Goal: Find specific page/section: Find specific page/section

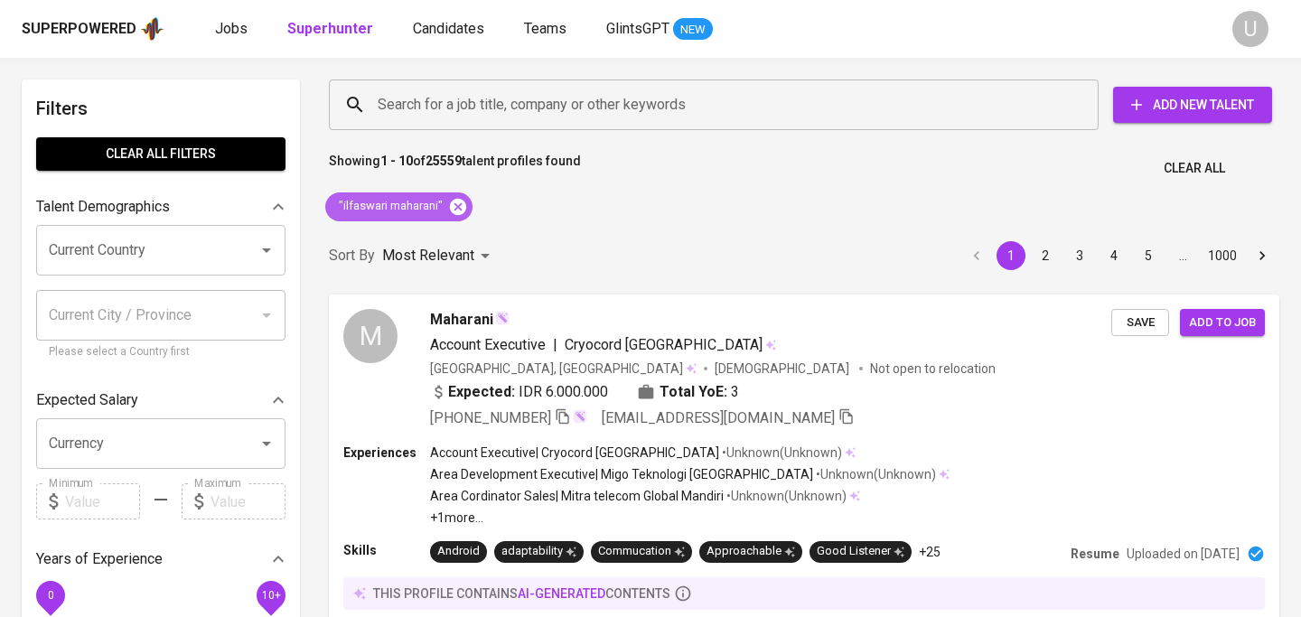
click at [454, 207] on icon at bounding box center [458, 206] width 16 height 16
click at [436, 105] on input "Search for a job title, company or other keywords" at bounding box center [718, 105] width 690 height 34
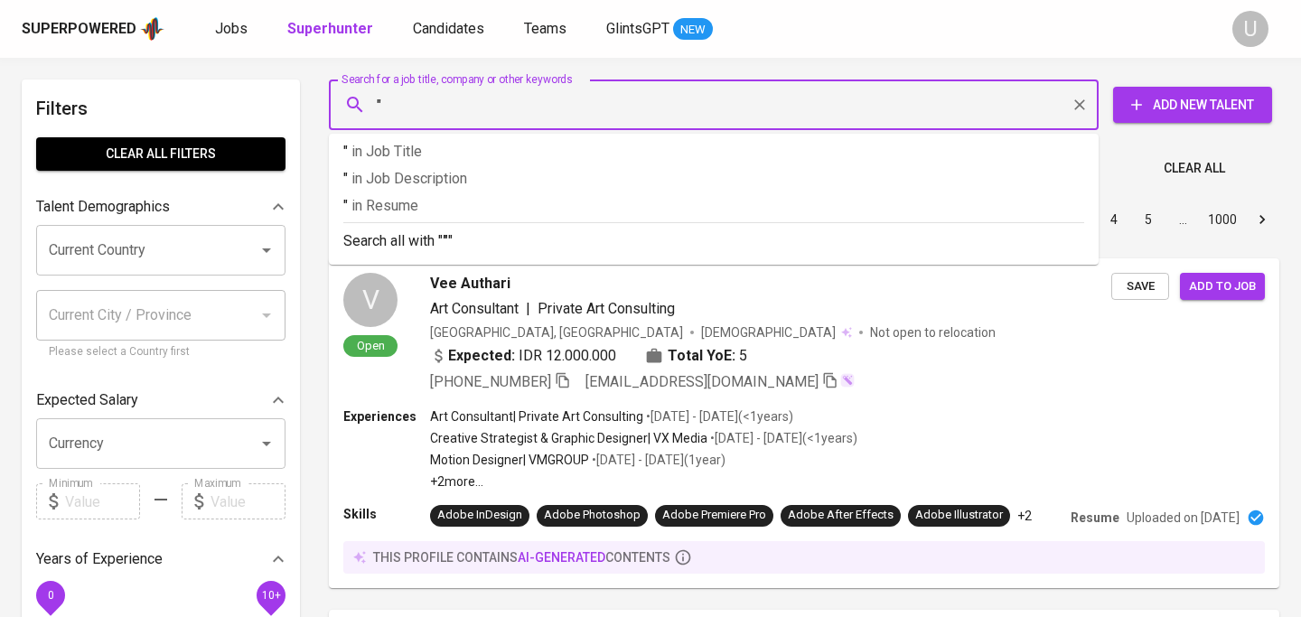
paste input "[PERSON_NAME] 1st degree connection AND LinkedIn premium member"
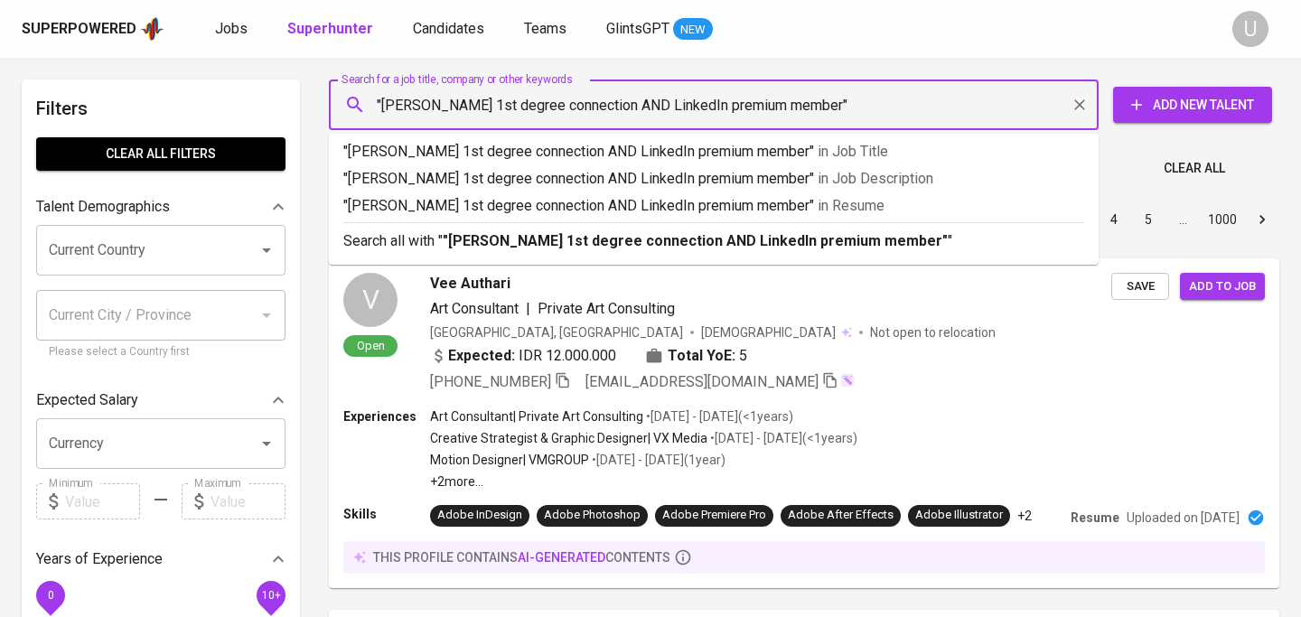
drag, startPoint x: 476, startPoint y: 105, endPoint x: 875, endPoint y: 121, distance: 399.6
click at [875, 121] on input ""[PERSON_NAME] 1st degree connection AND LinkedIn premium member"" at bounding box center [718, 105] width 690 height 34
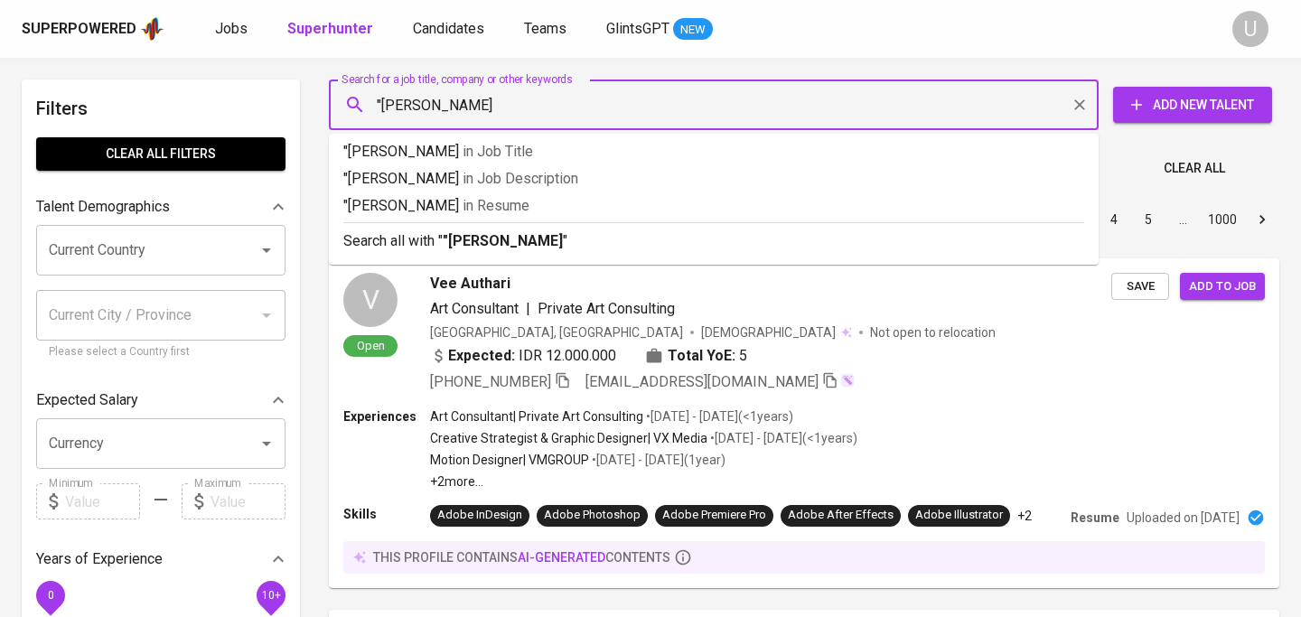
type input ""[PERSON_NAME]""
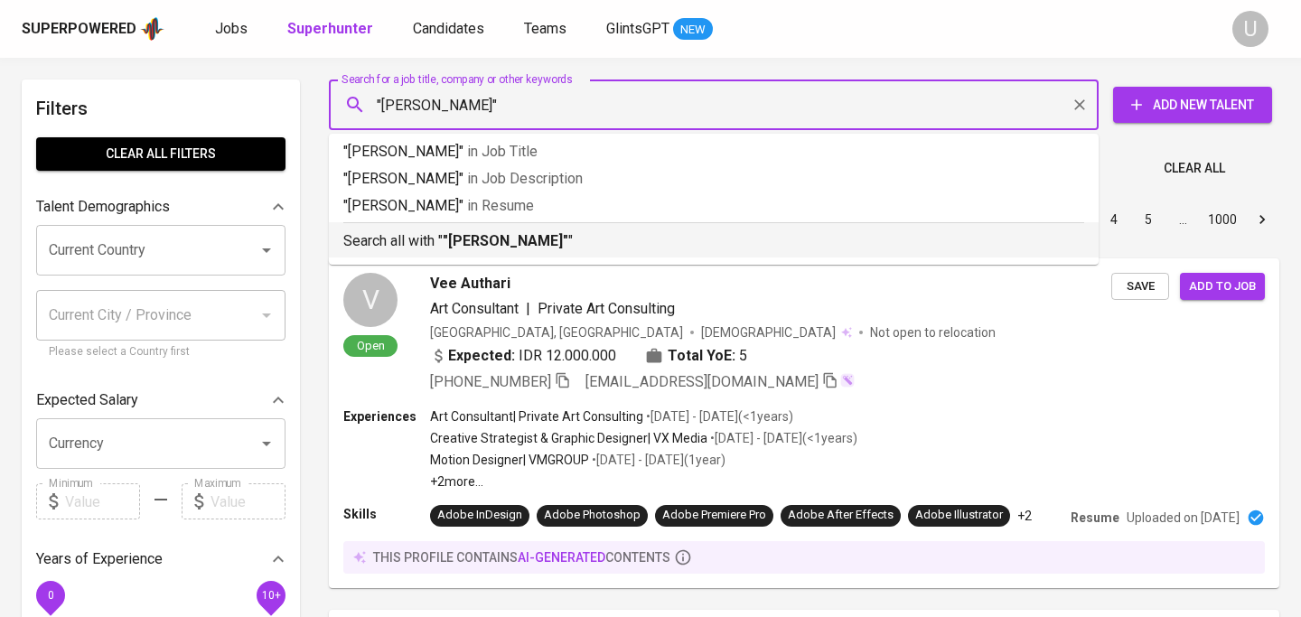
click at [795, 255] on li "Search all with " "[PERSON_NAME]" "" at bounding box center [714, 239] width 770 height 35
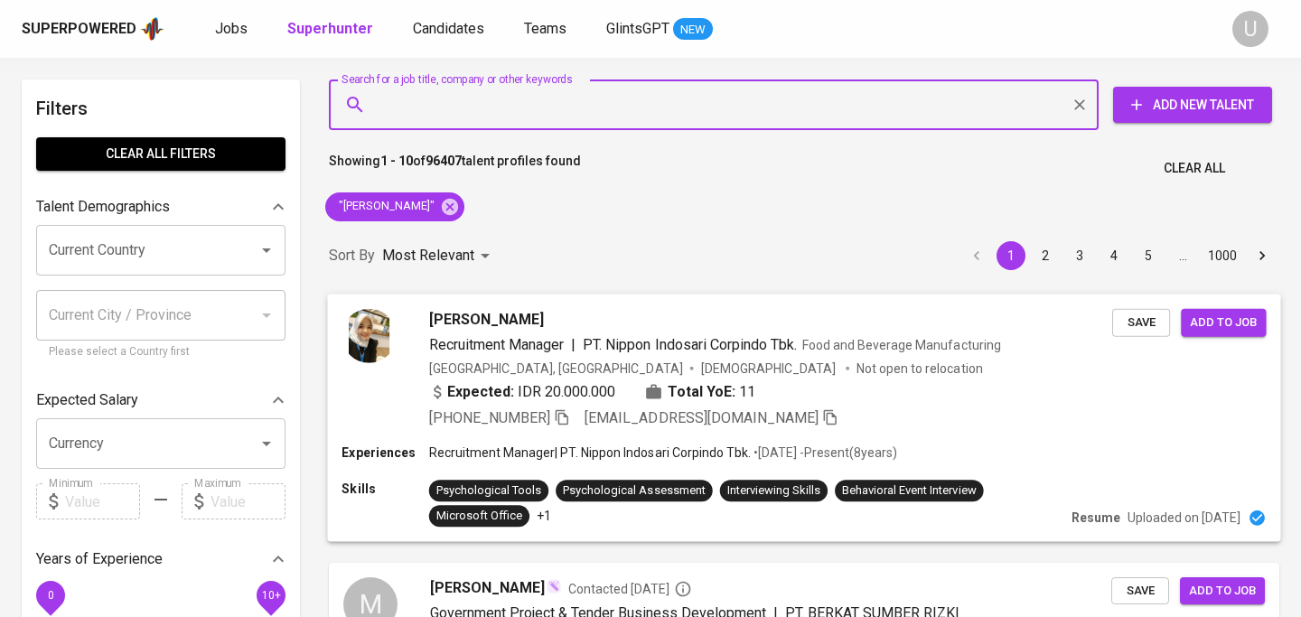
click at [556, 414] on icon "button" at bounding box center [562, 416] width 16 height 16
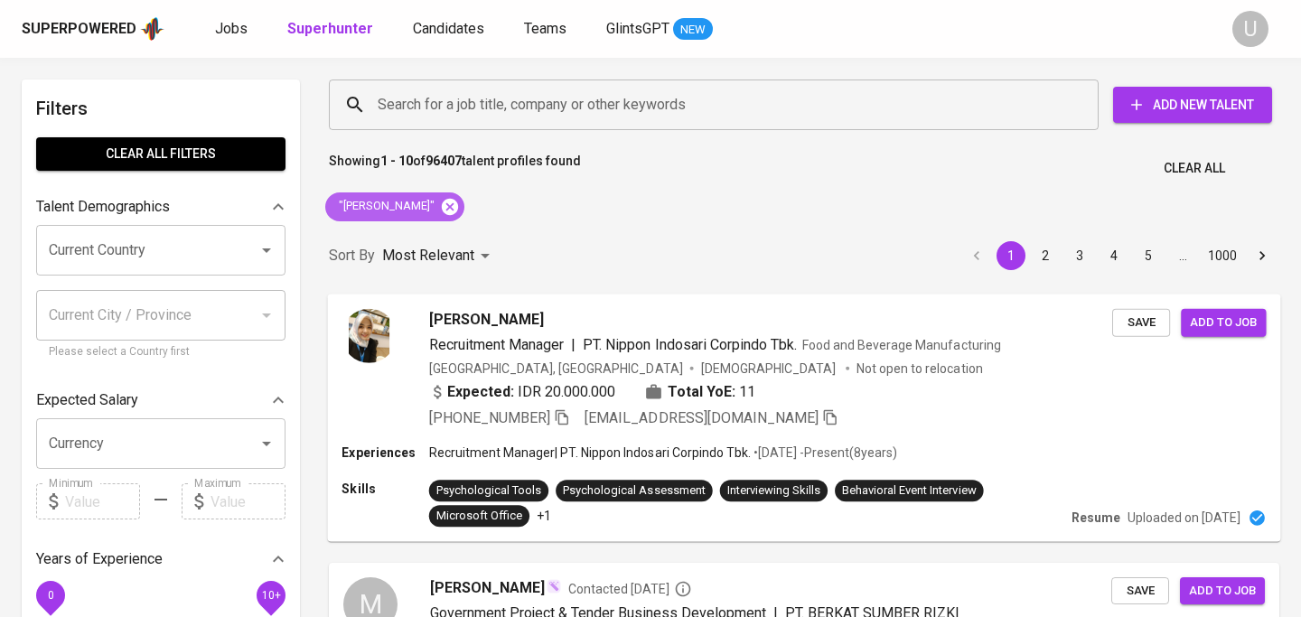
click at [442, 207] on icon at bounding box center [450, 206] width 16 height 16
click at [471, 99] on input "Search for a job title, company or other keywords" at bounding box center [718, 105] width 690 height 34
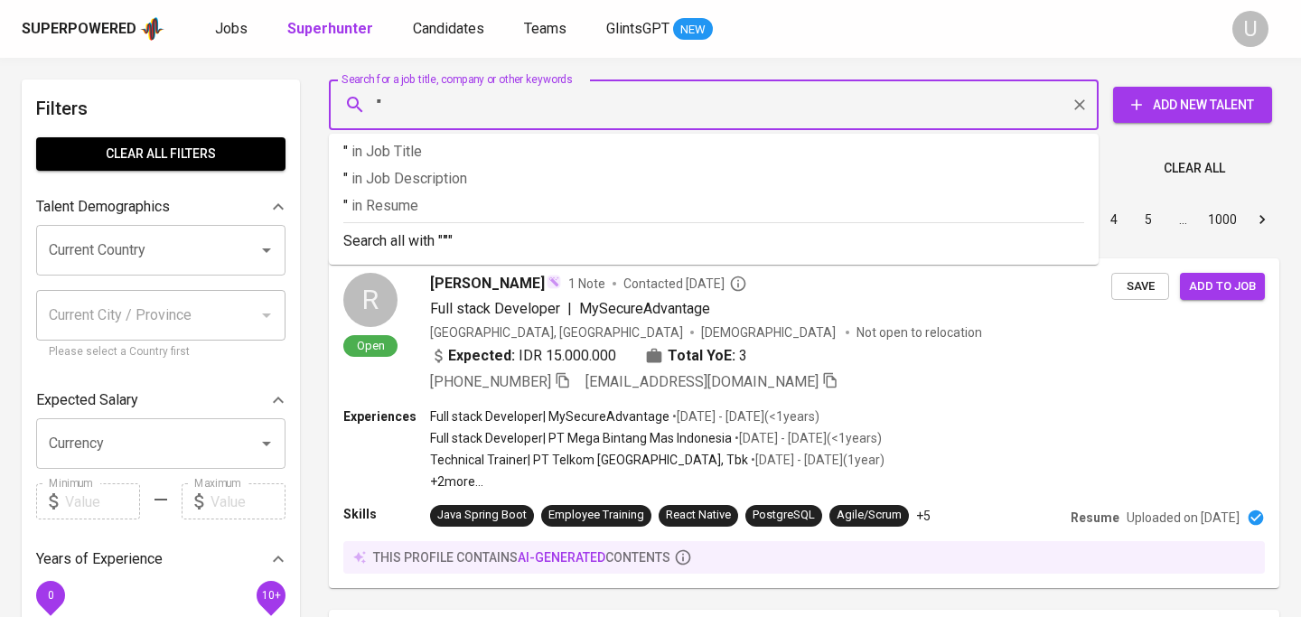
paste input "[PERSON_NAME]"
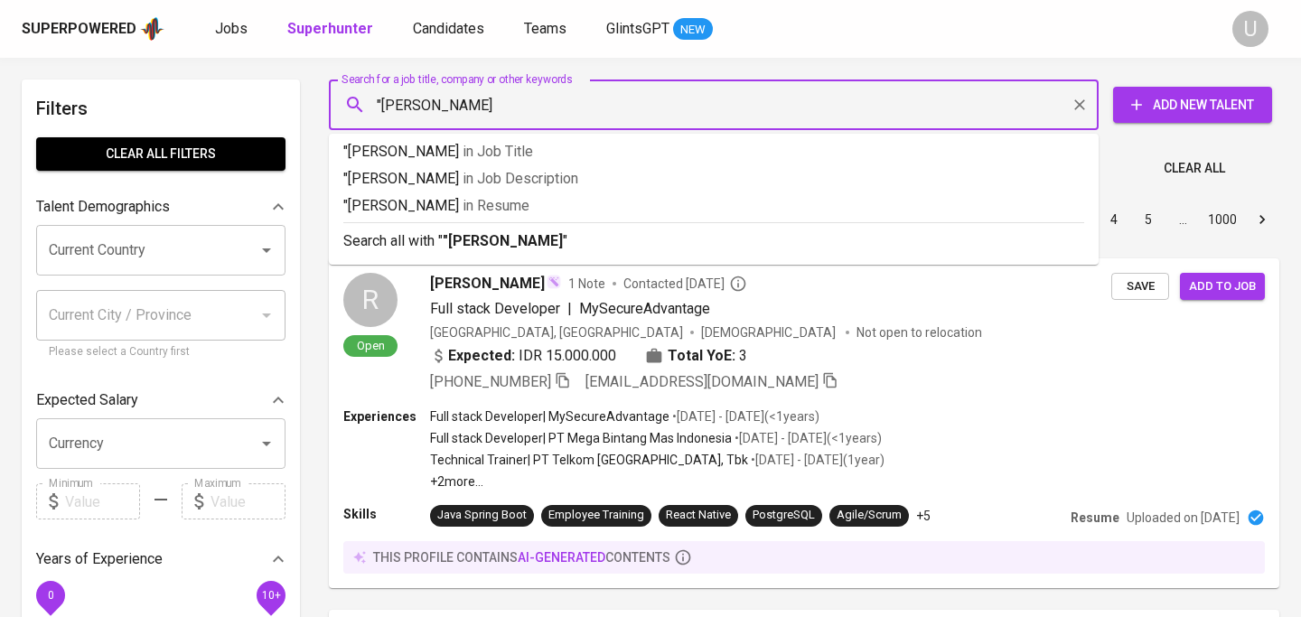
type input ""[PERSON_NAME]""
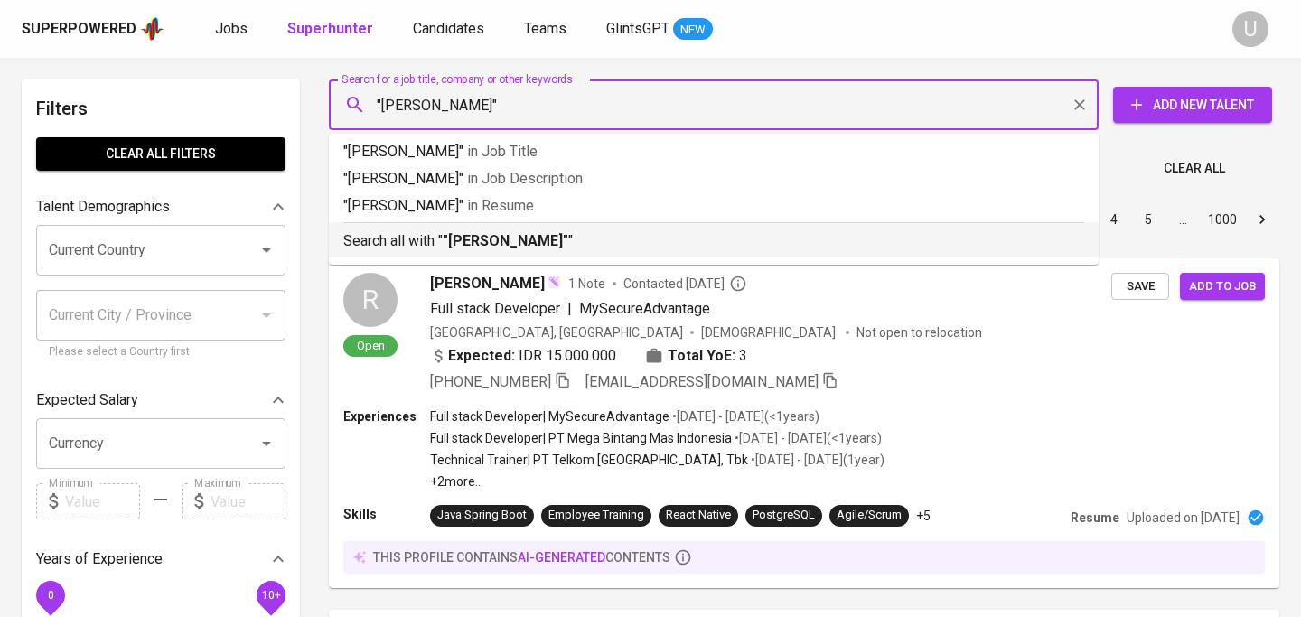
click at [506, 238] on b ""[PERSON_NAME]"" at bounding box center [506, 240] width 126 height 17
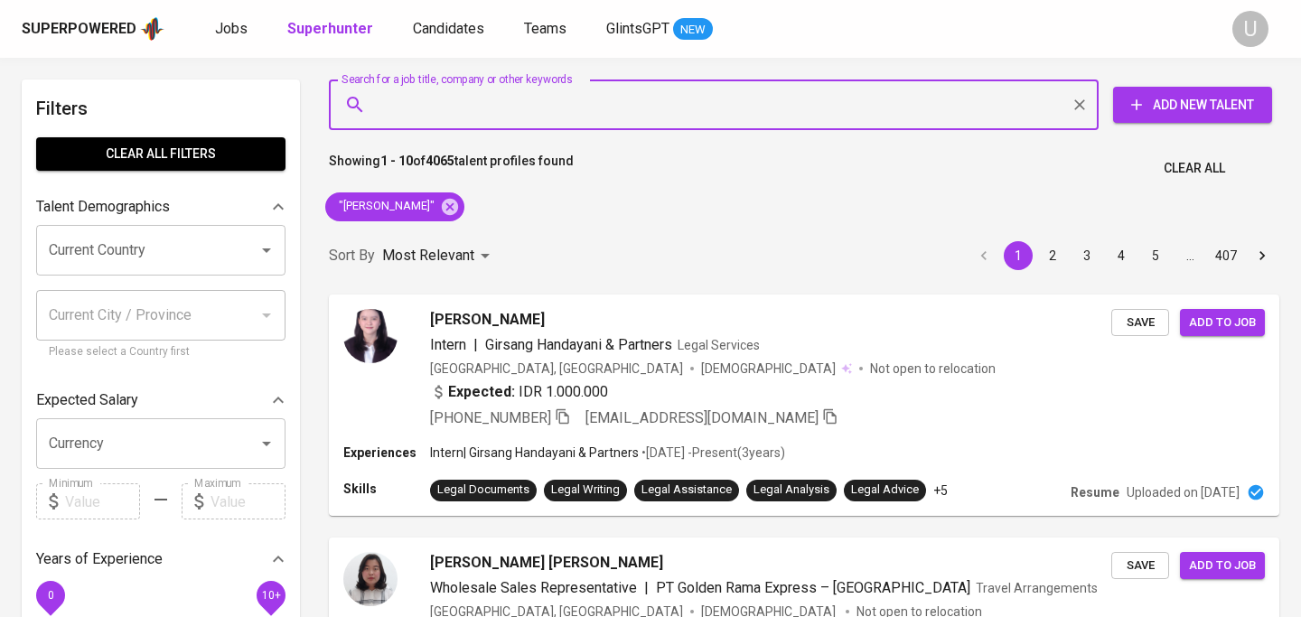
click at [457, 222] on div ""[PERSON_NAME]"" at bounding box center [395, 206] width 154 height 43
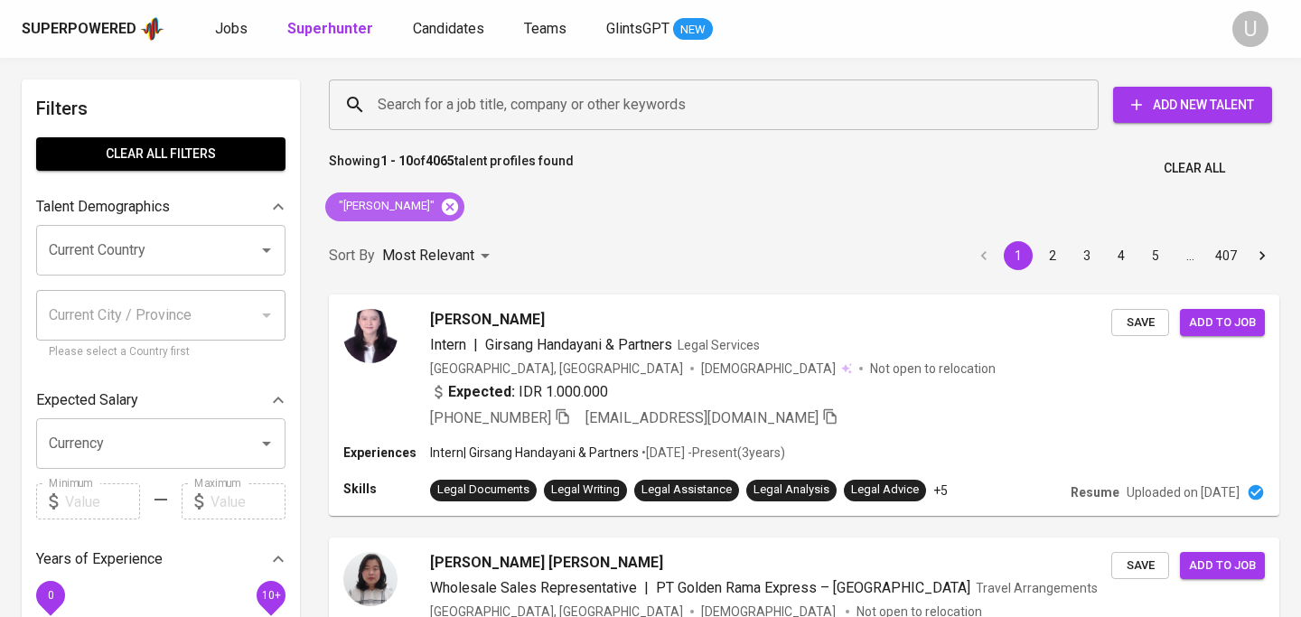
click at [458, 213] on icon at bounding box center [450, 206] width 16 height 16
click at [452, 103] on input "Search for a job title, company or other keywords" at bounding box center [718, 105] width 690 height 34
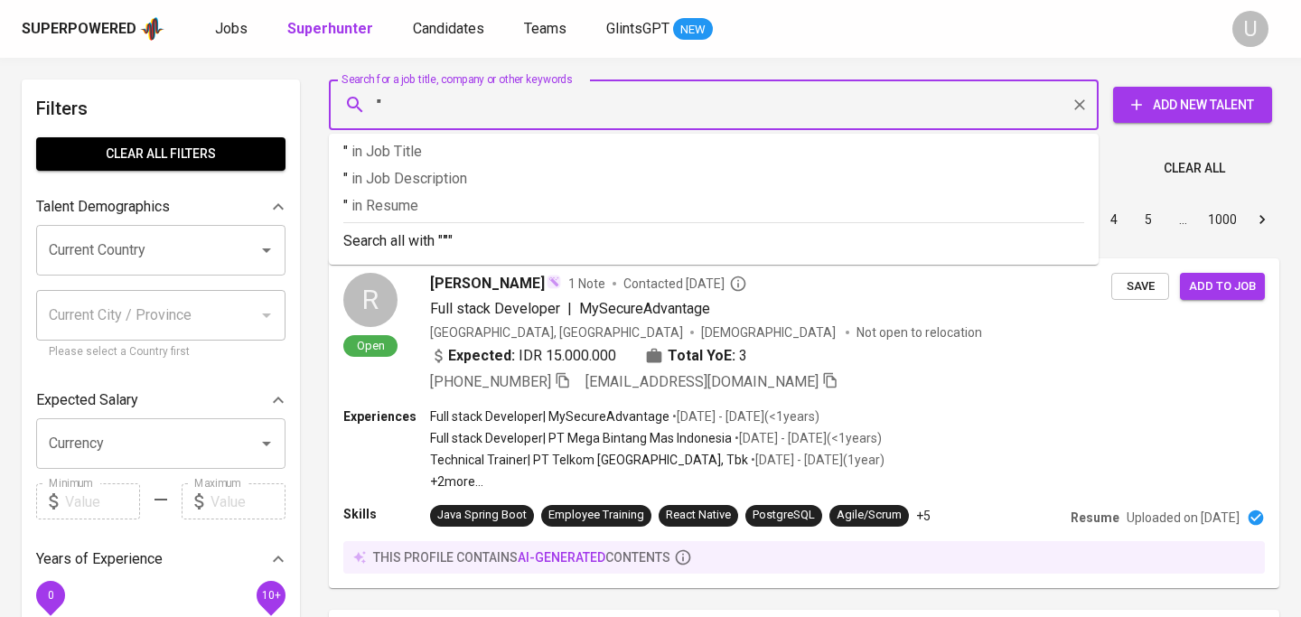
paste input "Asih Purwanti 2nd degree connection AND LinkedIn premium member"
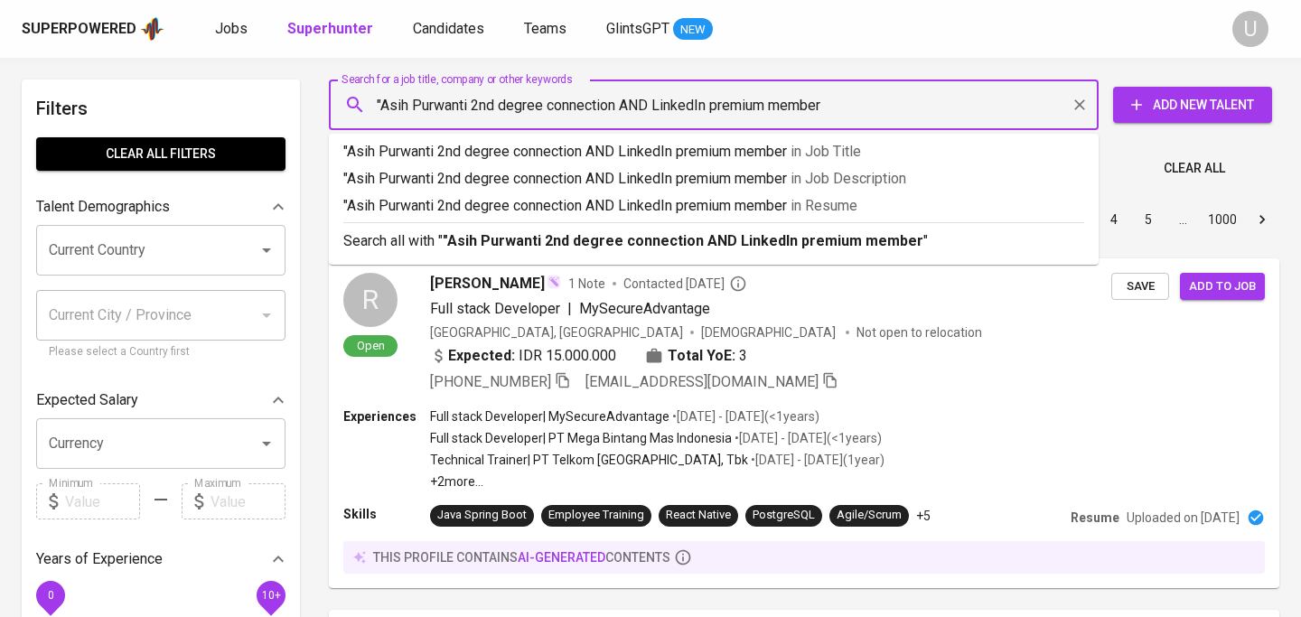
drag, startPoint x: 472, startPoint y: 104, endPoint x: 811, endPoint y: 125, distance: 339.4
click at [811, 125] on div ""Asih Purwanti 2nd degree connection AND LinkedIn premium member Search for a j…" at bounding box center [714, 104] width 770 height 51
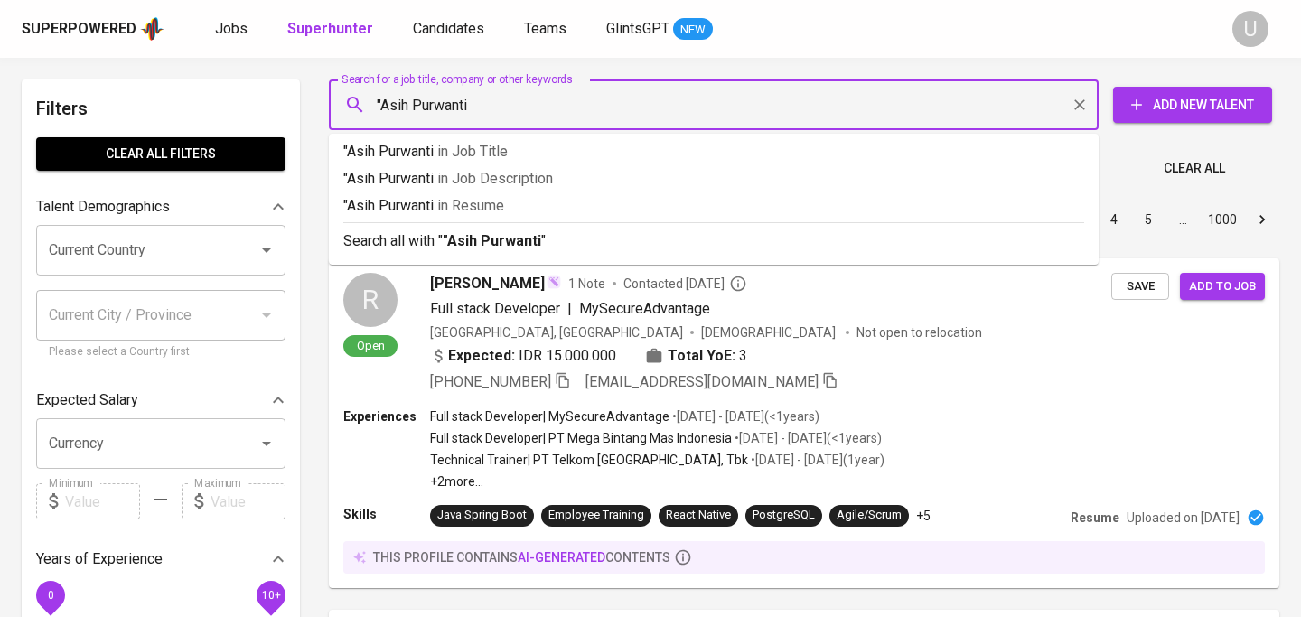
type input ""Asih Purwanti""
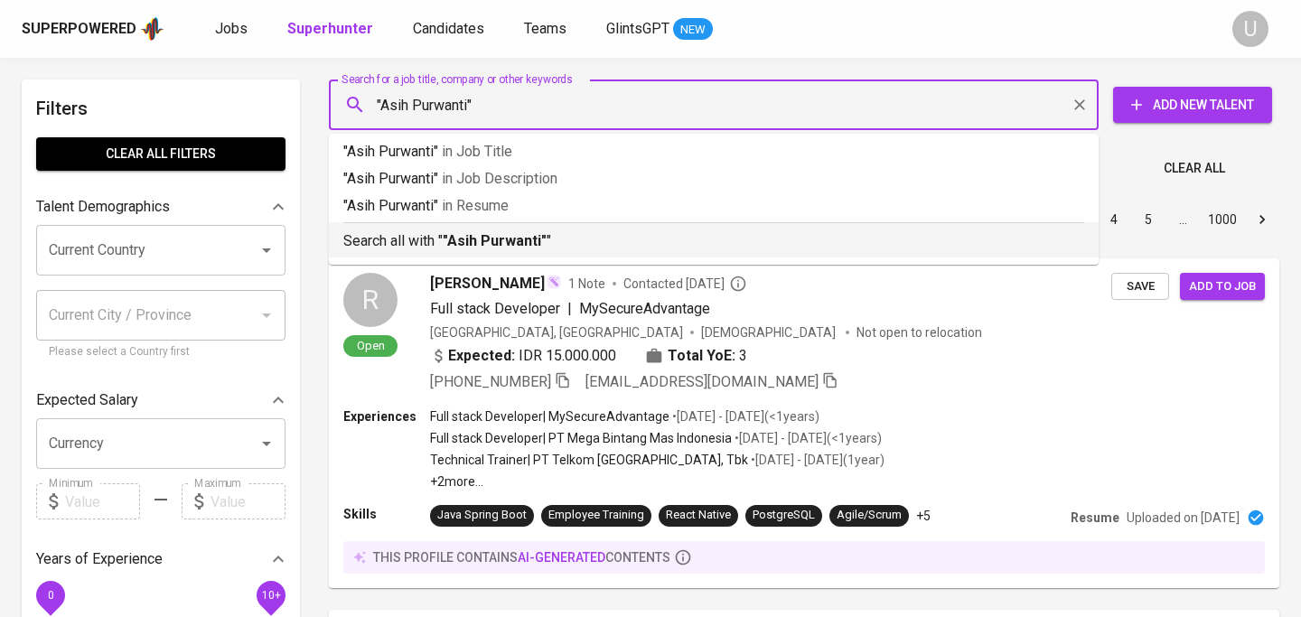
click at [777, 236] on p "Search all with " "Asih Purwanti" "" at bounding box center [713, 241] width 741 height 22
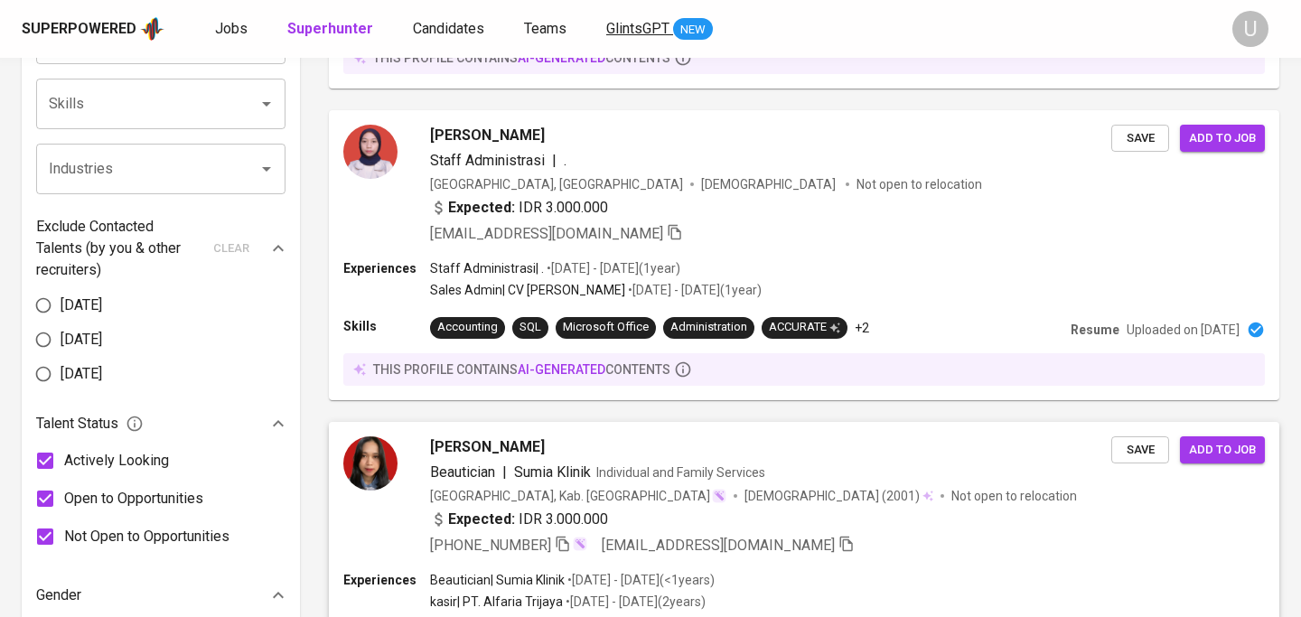
scroll to position [821, 0]
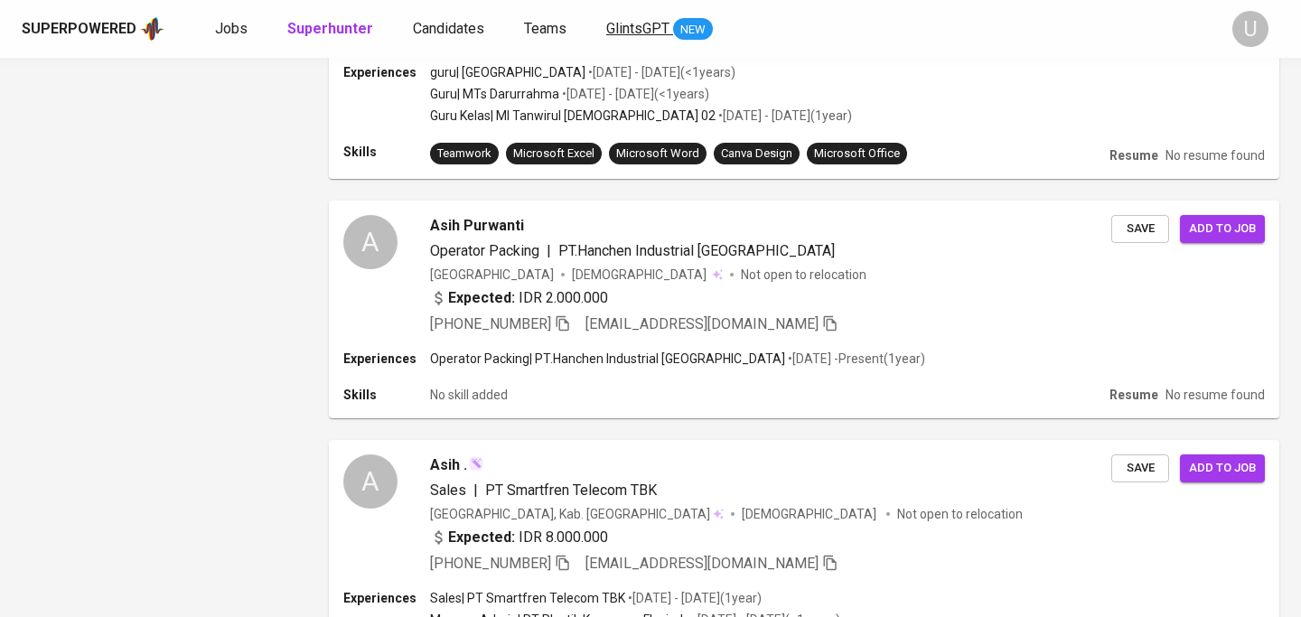
scroll to position [2336, 0]
